Goal: Task Accomplishment & Management: Manage account settings

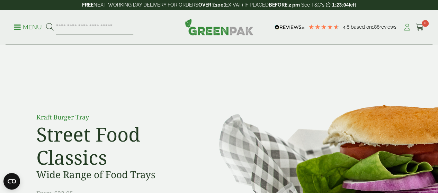
click at [406, 28] on icon at bounding box center [406, 27] width 9 height 7
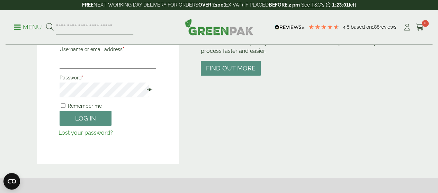
scroll to position [108, 0]
type input "**********"
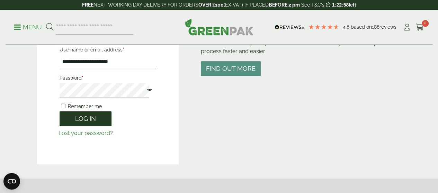
click at [75, 115] on button "Log in" at bounding box center [86, 118] width 52 height 15
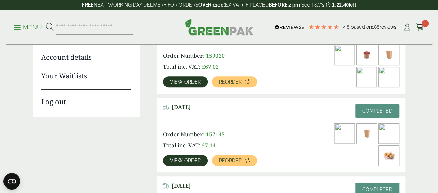
scroll to position [133, 0]
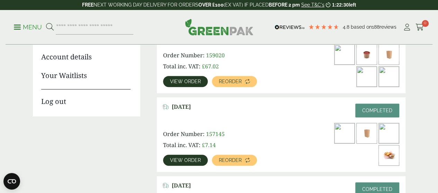
click at [393, 146] on img at bounding box center [389, 156] width 20 height 20
click at [196, 158] on span "View order" at bounding box center [185, 160] width 31 height 5
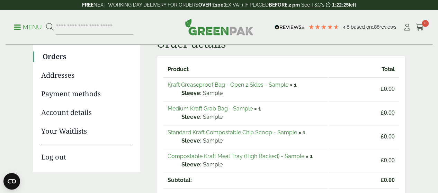
scroll to position [85, 0]
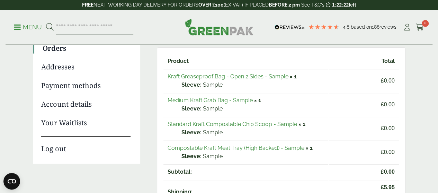
click at [262, 147] on link "Compostable Kraft Meal Tray (High Backed) - Sample" at bounding box center [235, 148] width 137 height 7
